Goal: Transaction & Acquisition: Purchase product/service

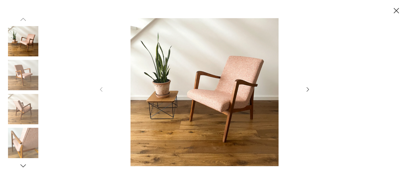
click at [309, 88] on icon "button" at bounding box center [307, 89] width 6 height 6
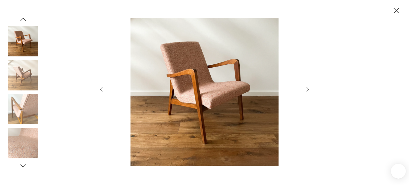
click at [309, 88] on icon "button" at bounding box center [307, 89] width 6 height 6
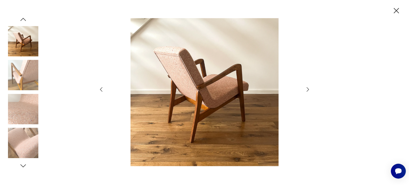
click at [309, 88] on icon "button" at bounding box center [307, 89] width 6 height 6
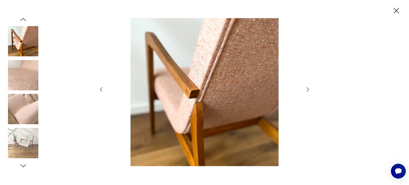
click at [309, 88] on icon "button" at bounding box center [307, 89] width 6 height 6
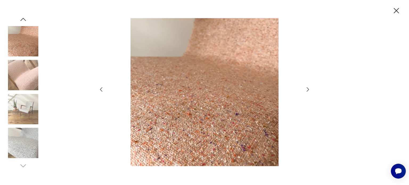
click at [309, 88] on icon "button" at bounding box center [307, 89] width 6 height 6
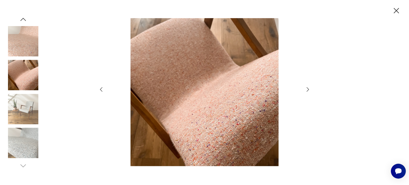
click at [309, 88] on icon "button" at bounding box center [307, 89] width 6 height 6
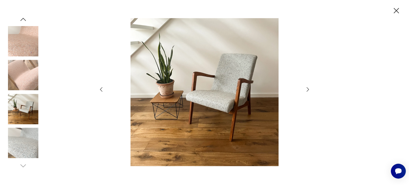
click at [309, 88] on icon "button" at bounding box center [307, 89] width 6 height 6
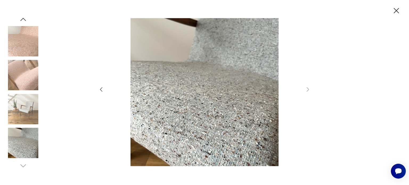
click at [22, 53] on img at bounding box center [23, 41] width 30 height 30
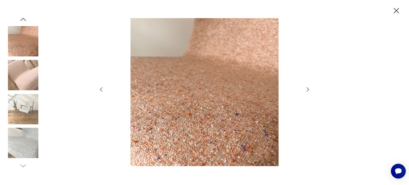
click at [25, 70] on img at bounding box center [23, 75] width 30 height 30
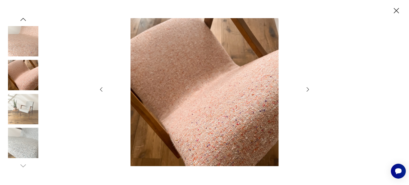
click at [22, 22] on icon "button" at bounding box center [23, 19] width 8 height 8
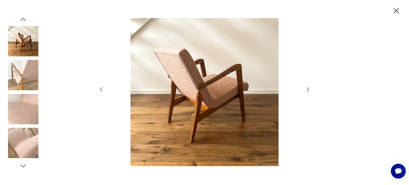
click at [22, 22] on icon "button" at bounding box center [23, 19] width 8 height 8
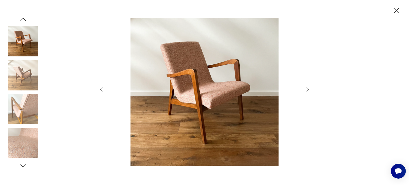
click at [16, 96] on img at bounding box center [23, 109] width 30 height 30
